Goal: Task Accomplishment & Management: Use online tool/utility

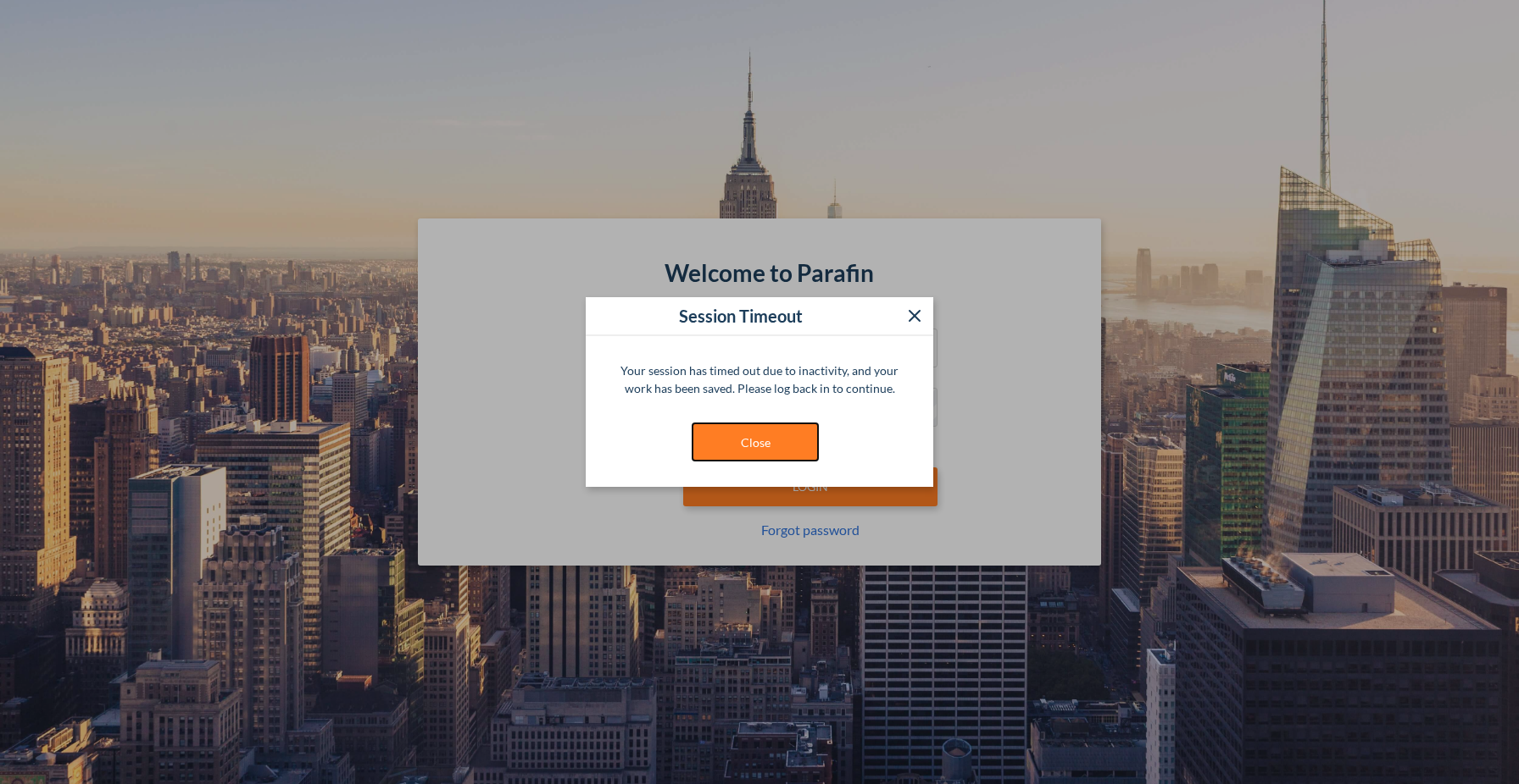
click at [782, 444] on button "Close" at bounding box center [756, 441] width 128 height 39
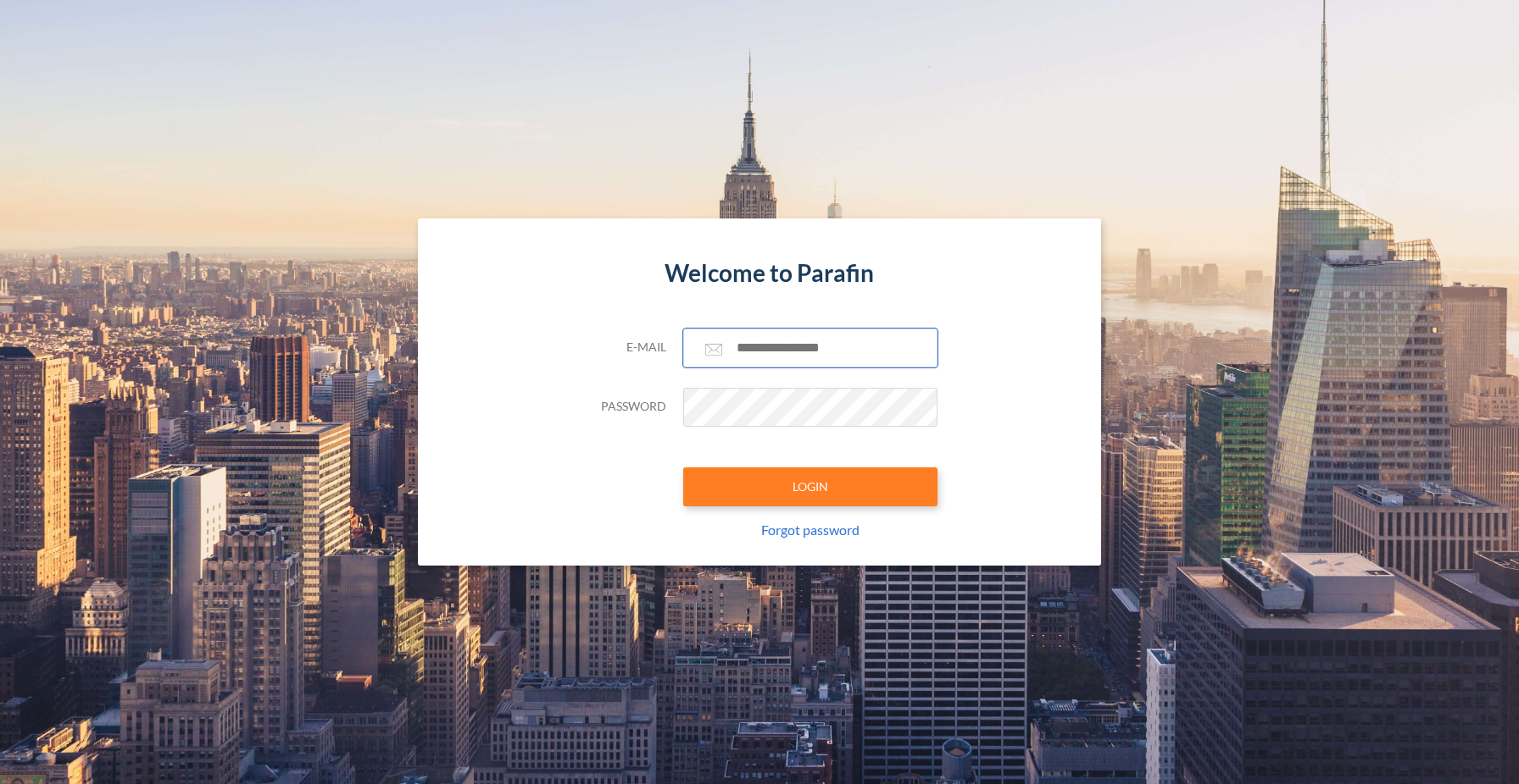
click at [800, 360] on input "text" at bounding box center [809, 348] width 254 height 39
type input "**********"
click at [834, 477] on button "LOGIN" at bounding box center [809, 486] width 254 height 39
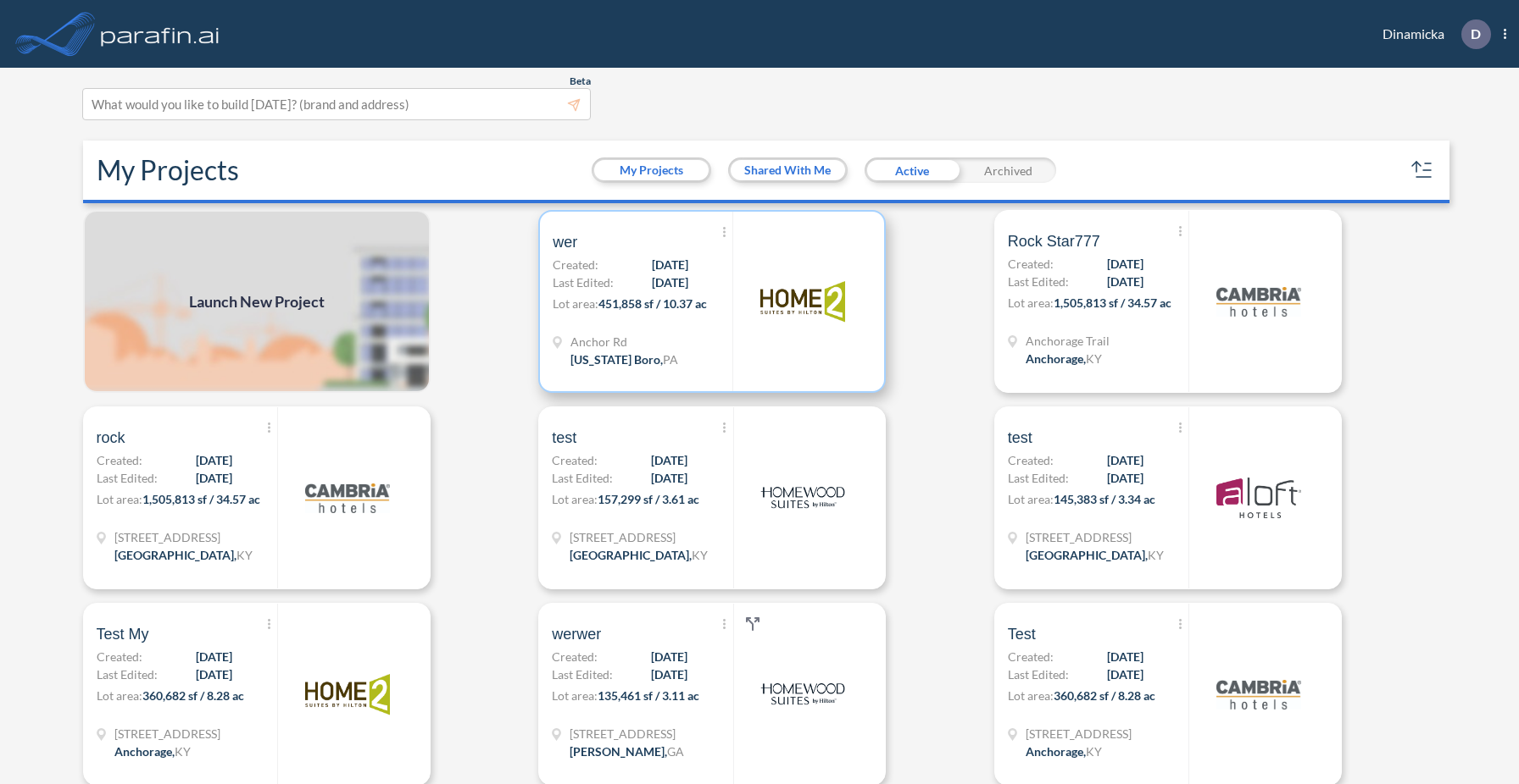
click at [740, 333] on div at bounding box center [801, 302] width 139 height 179
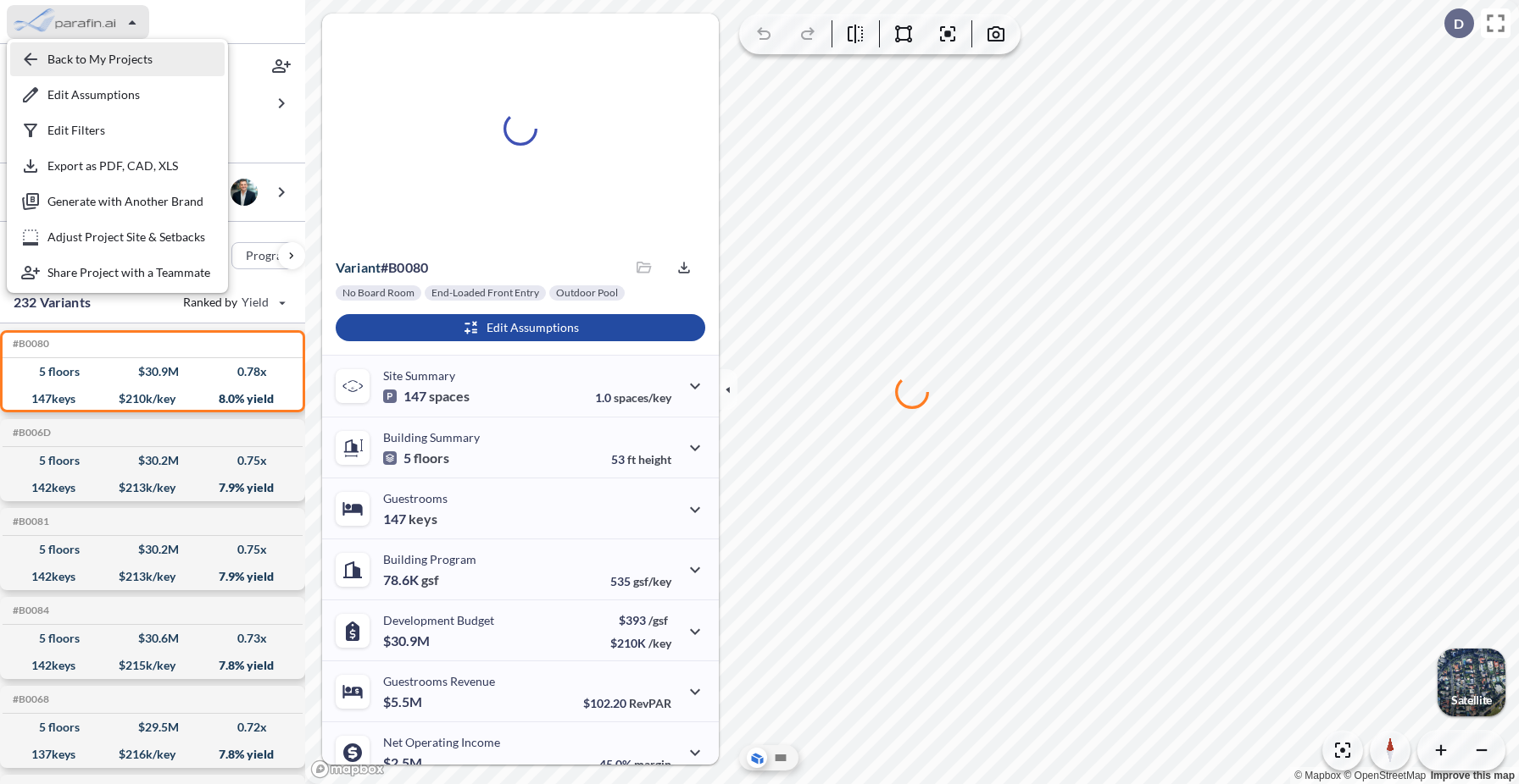
click at [105, 61] on div "button" at bounding box center [117, 60] width 214 height 34
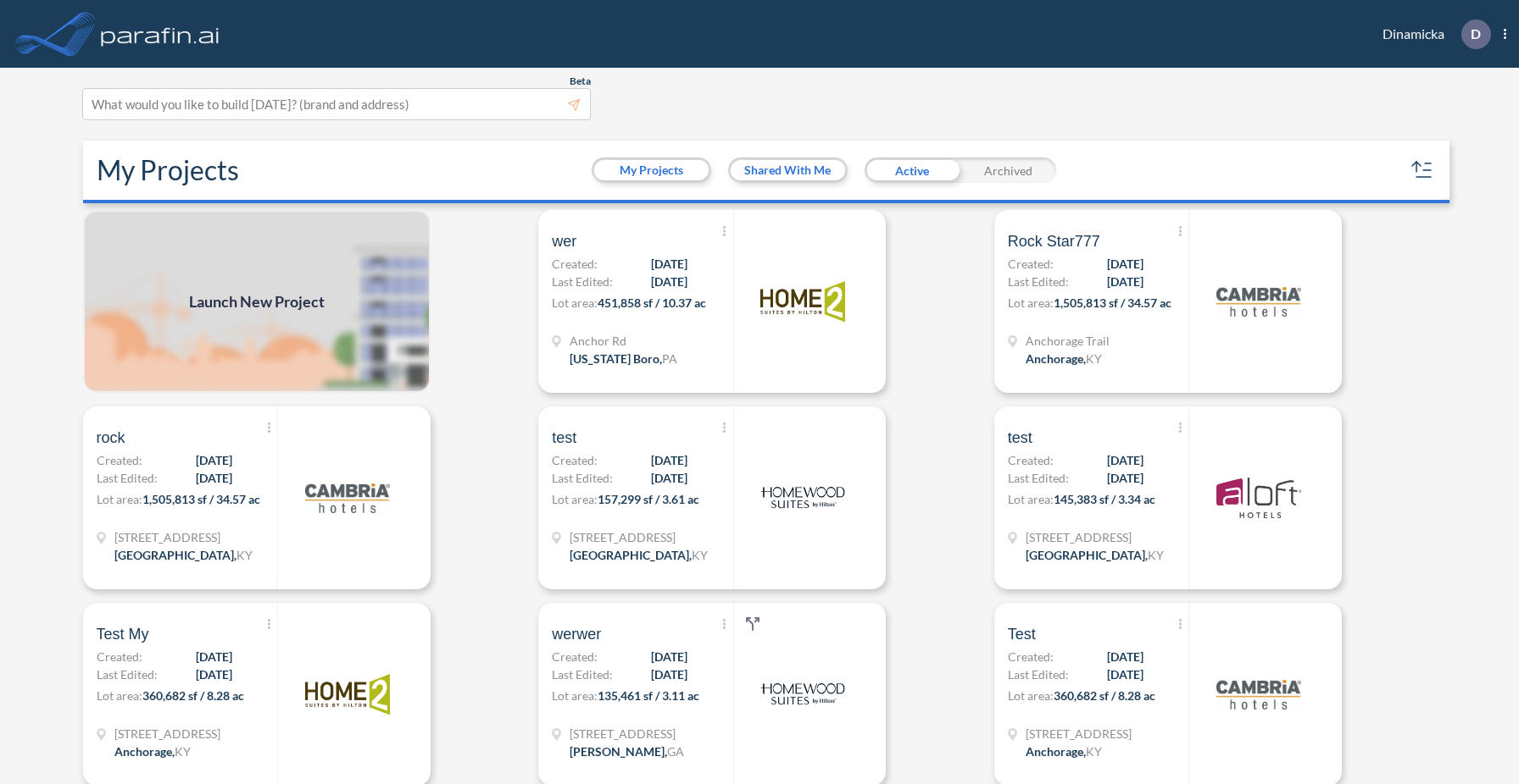
click at [251, 292] on span "Launch New Project" at bounding box center [257, 302] width 136 height 23
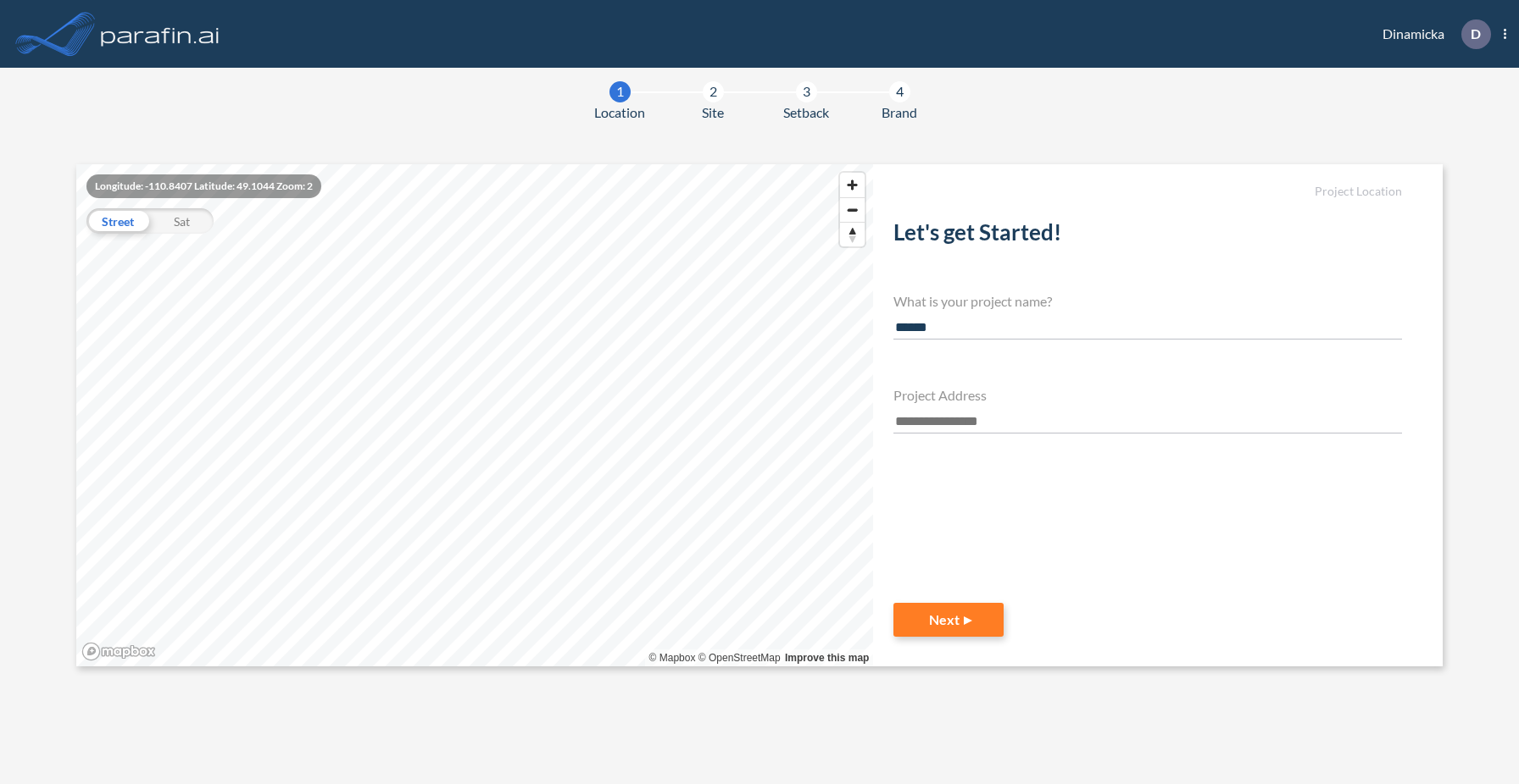
type input "******"
click at [945, 424] on input "text" at bounding box center [1147, 421] width 508 height 23
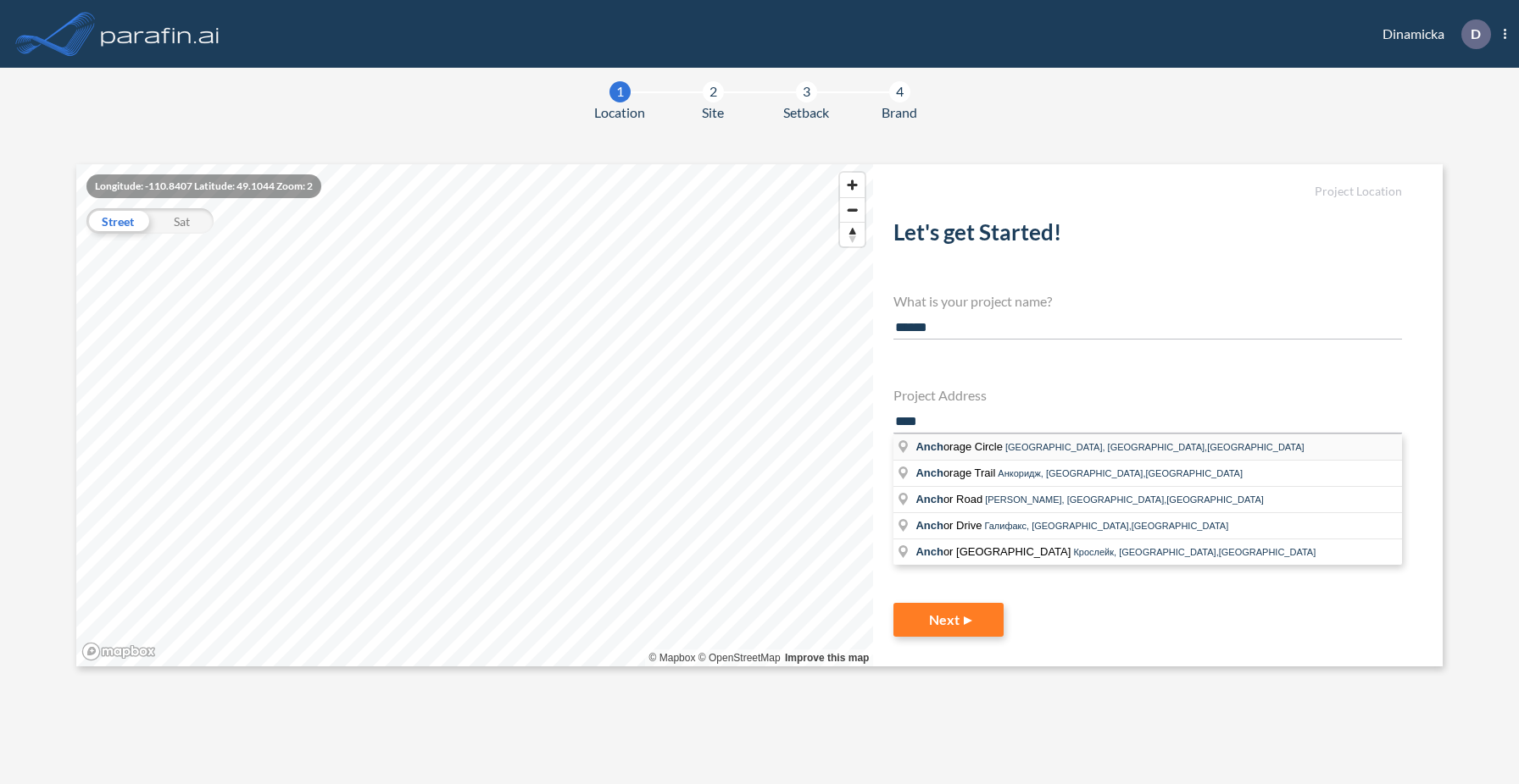
click at [979, 452] on li "Anch orage [GEOGRAPHIC_DATA], [GEOGRAPHIC_DATA],[GEOGRAPHIC_DATA]" at bounding box center [1147, 447] width 508 height 26
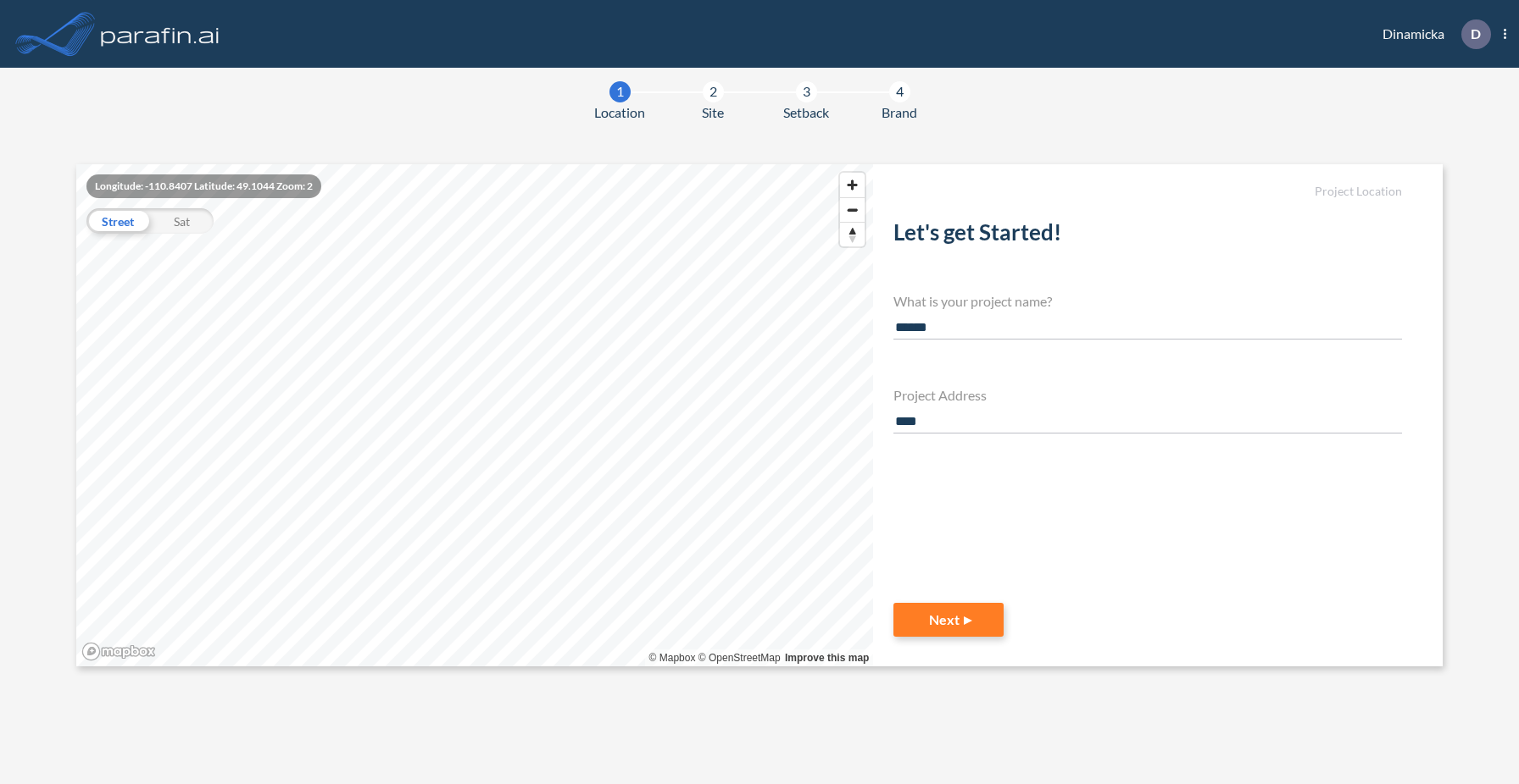
type input "**********"
click at [953, 618] on button "Next" at bounding box center [948, 620] width 111 height 34
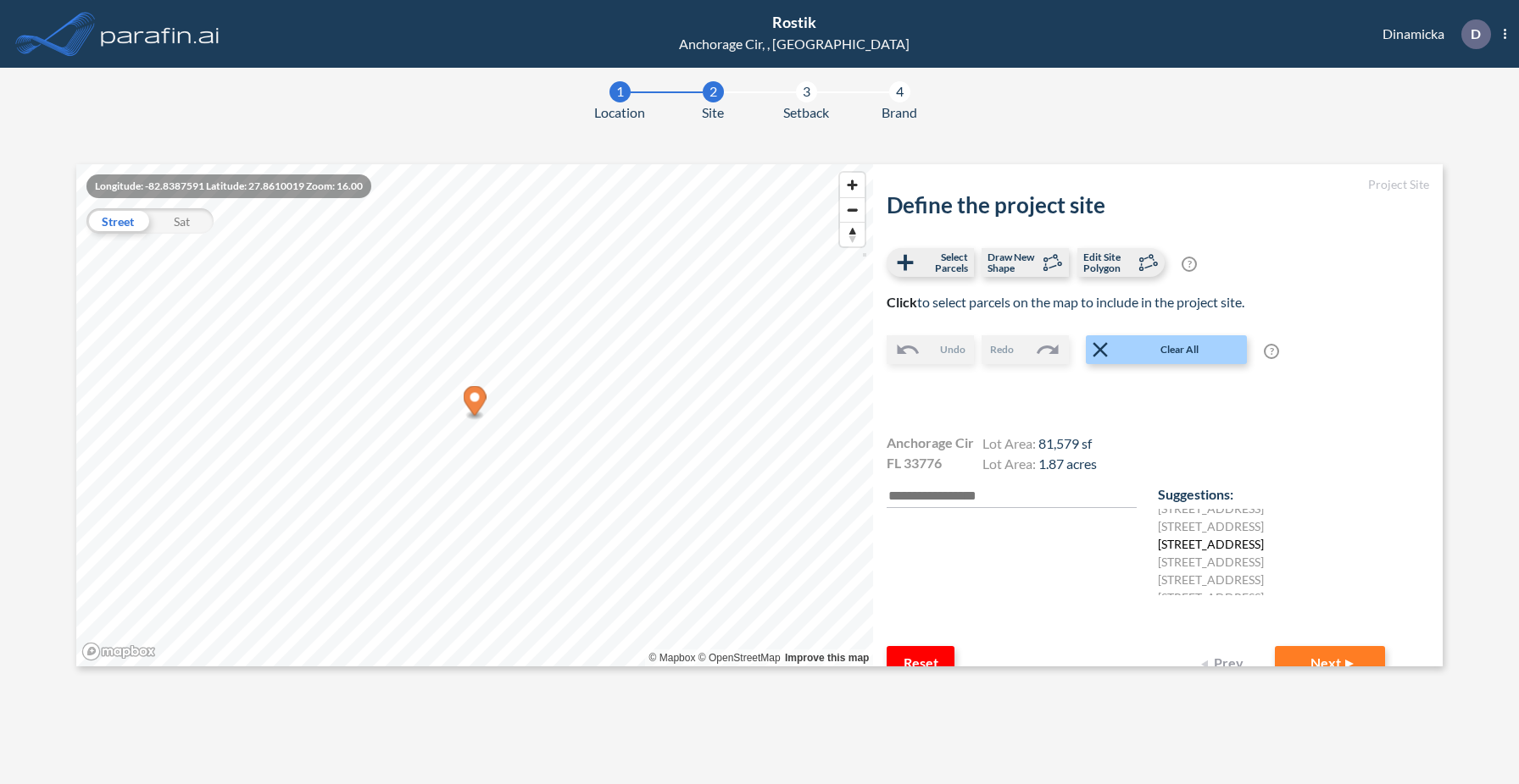
scroll to position [56, 0]
click at [1314, 654] on button "Next" at bounding box center [1330, 663] width 111 height 34
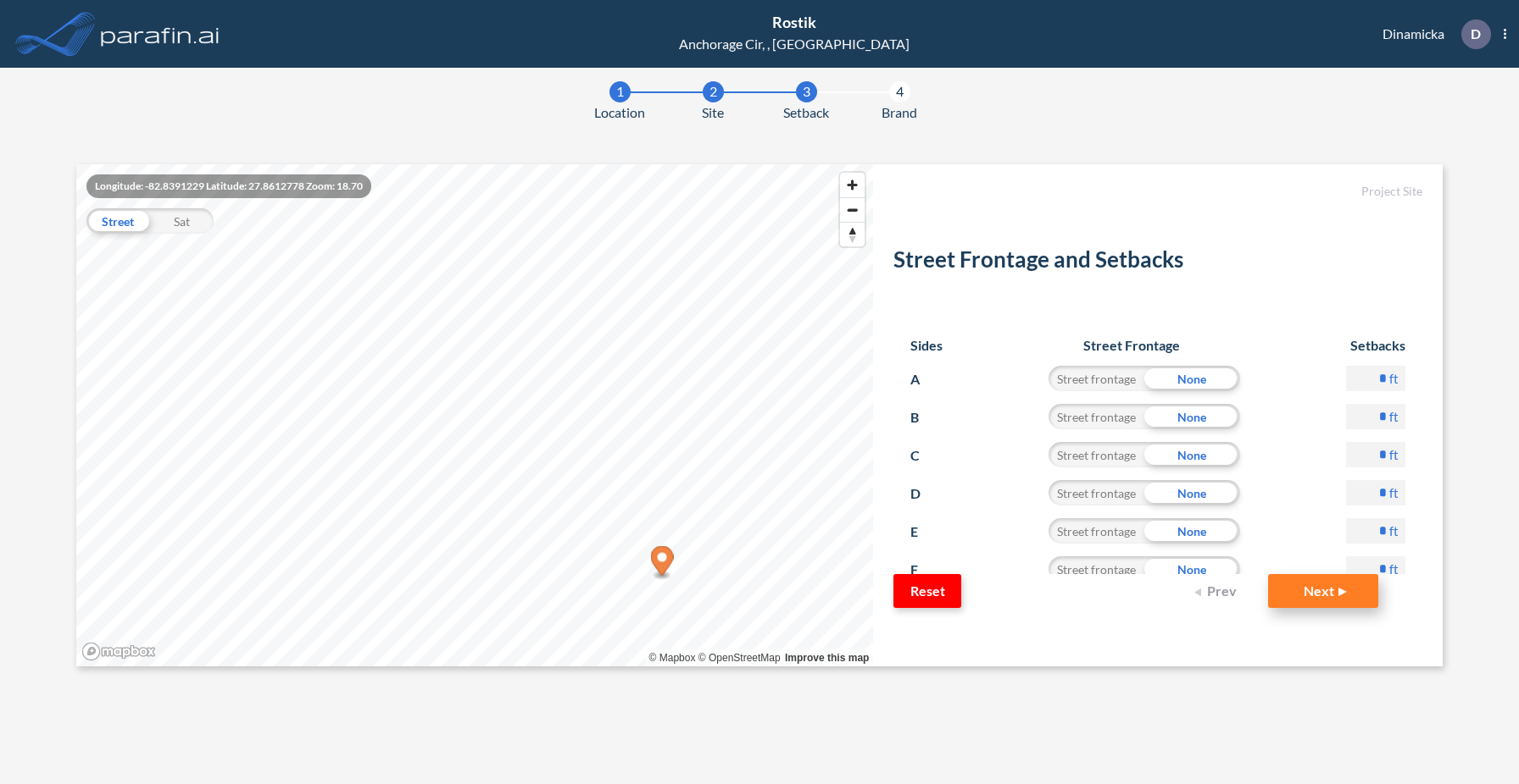
click at [1327, 590] on button "Next" at bounding box center [1323, 591] width 111 height 34
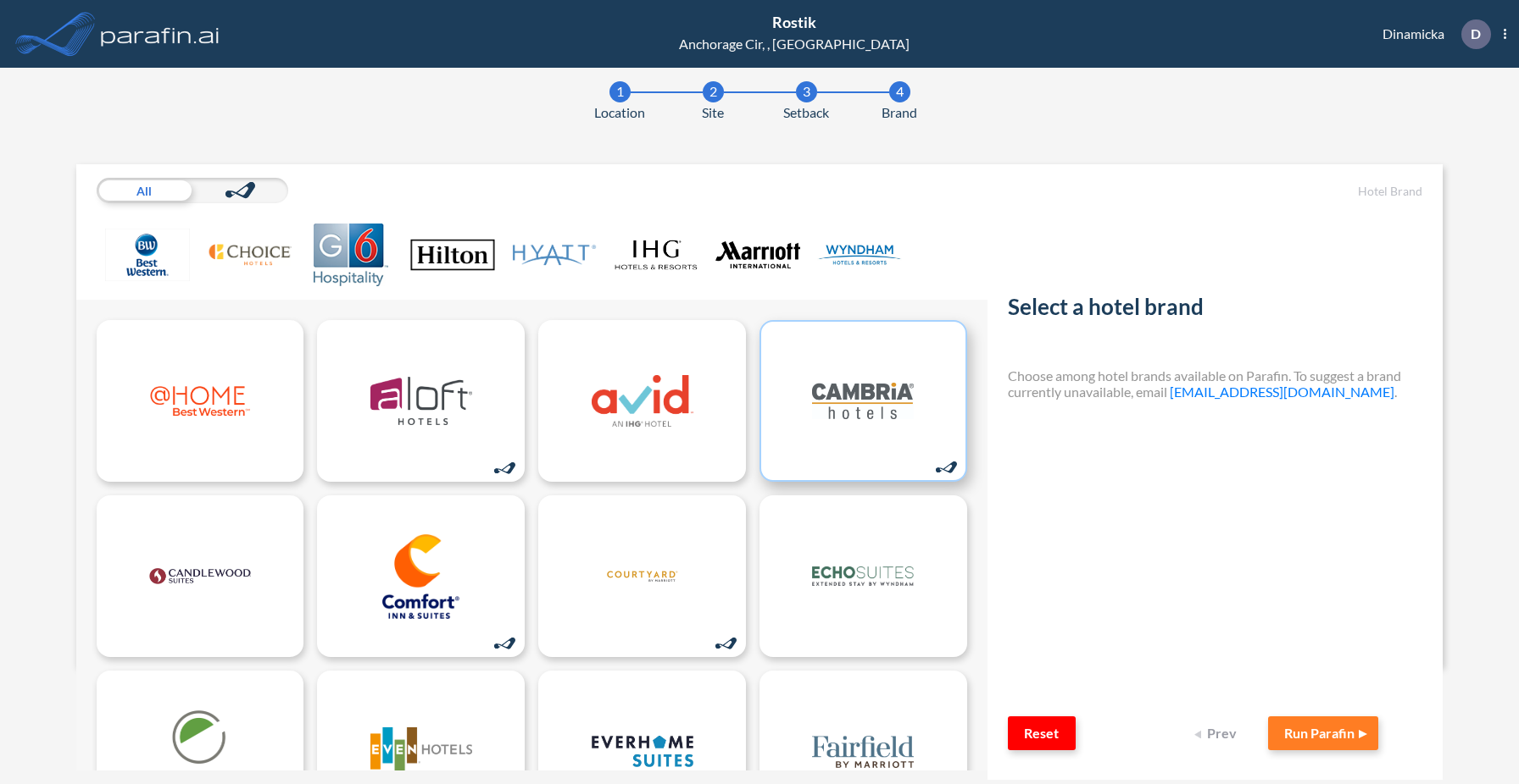
click at [864, 423] on img at bounding box center [863, 400] width 102 height 85
click at [1356, 737] on button "Run Parafin" at bounding box center [1323, 733] width 111 height 34
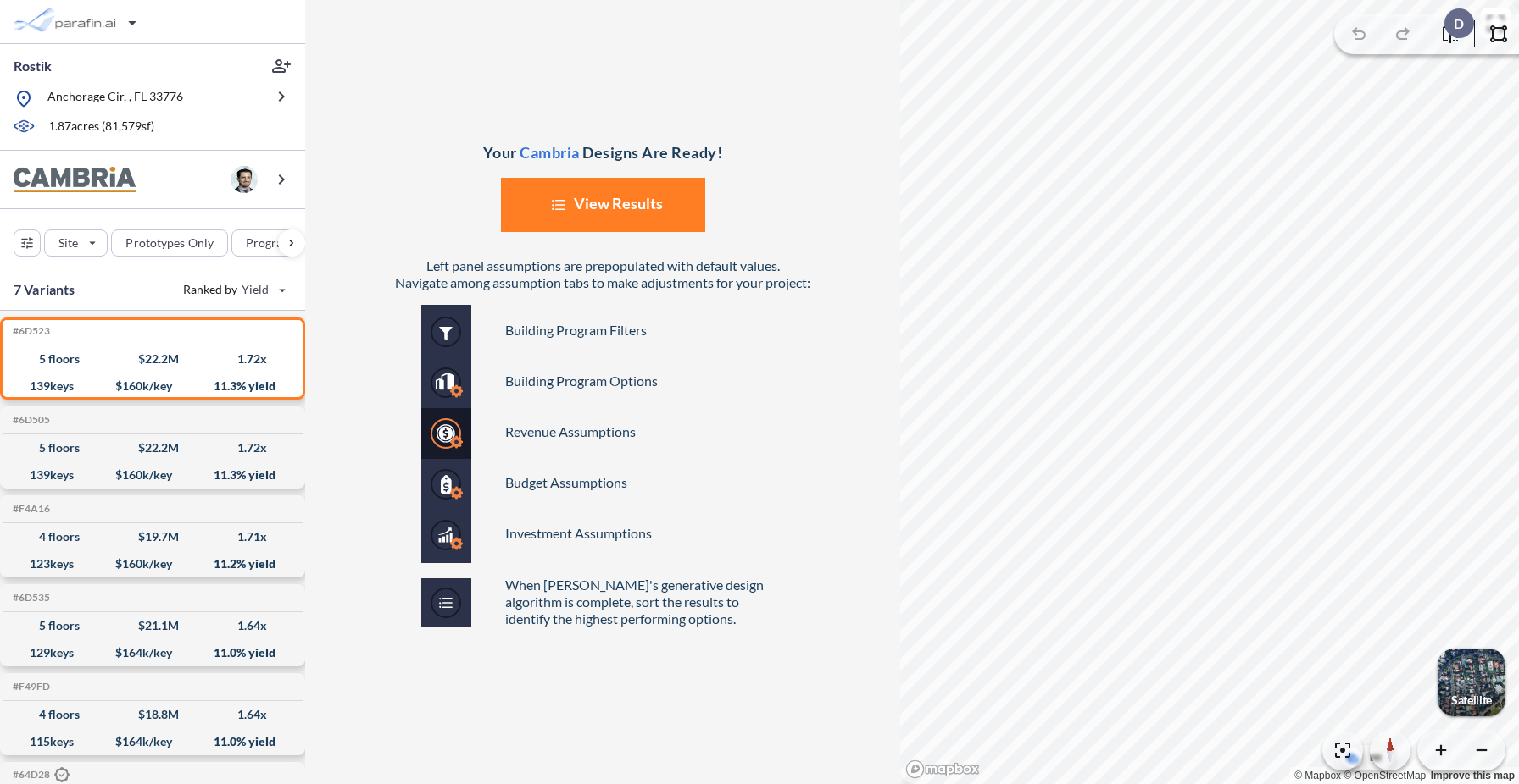
click at [637, 212] on button "List Created with Sketch. View Results" at bounding box center [602, 205] width 204 height 54
